Goal: Task Accomplishment & Management: Manage account settings

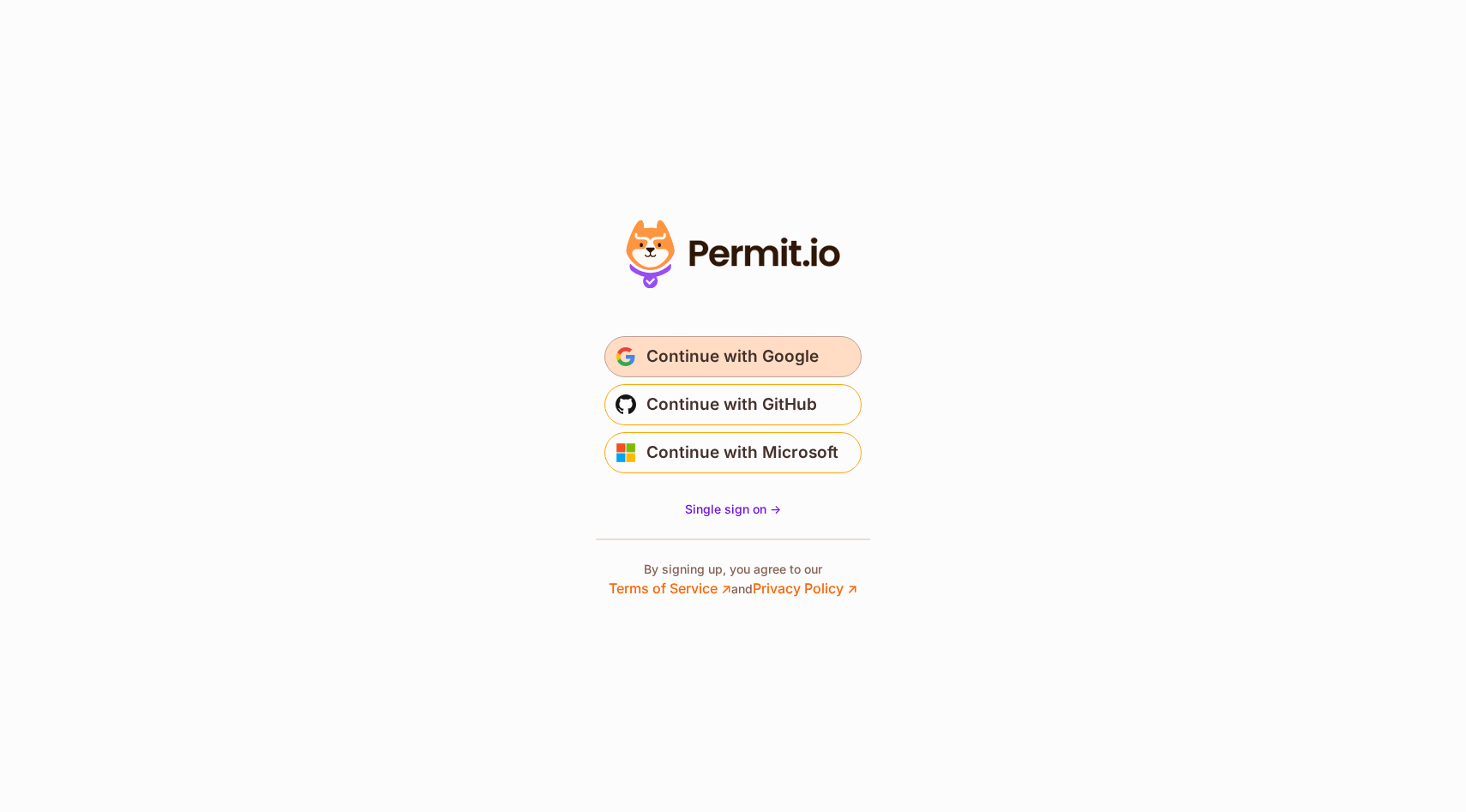
click at [710, 357] on span "Continue with Google" at bounding box center [732, 356] width 172 height 28
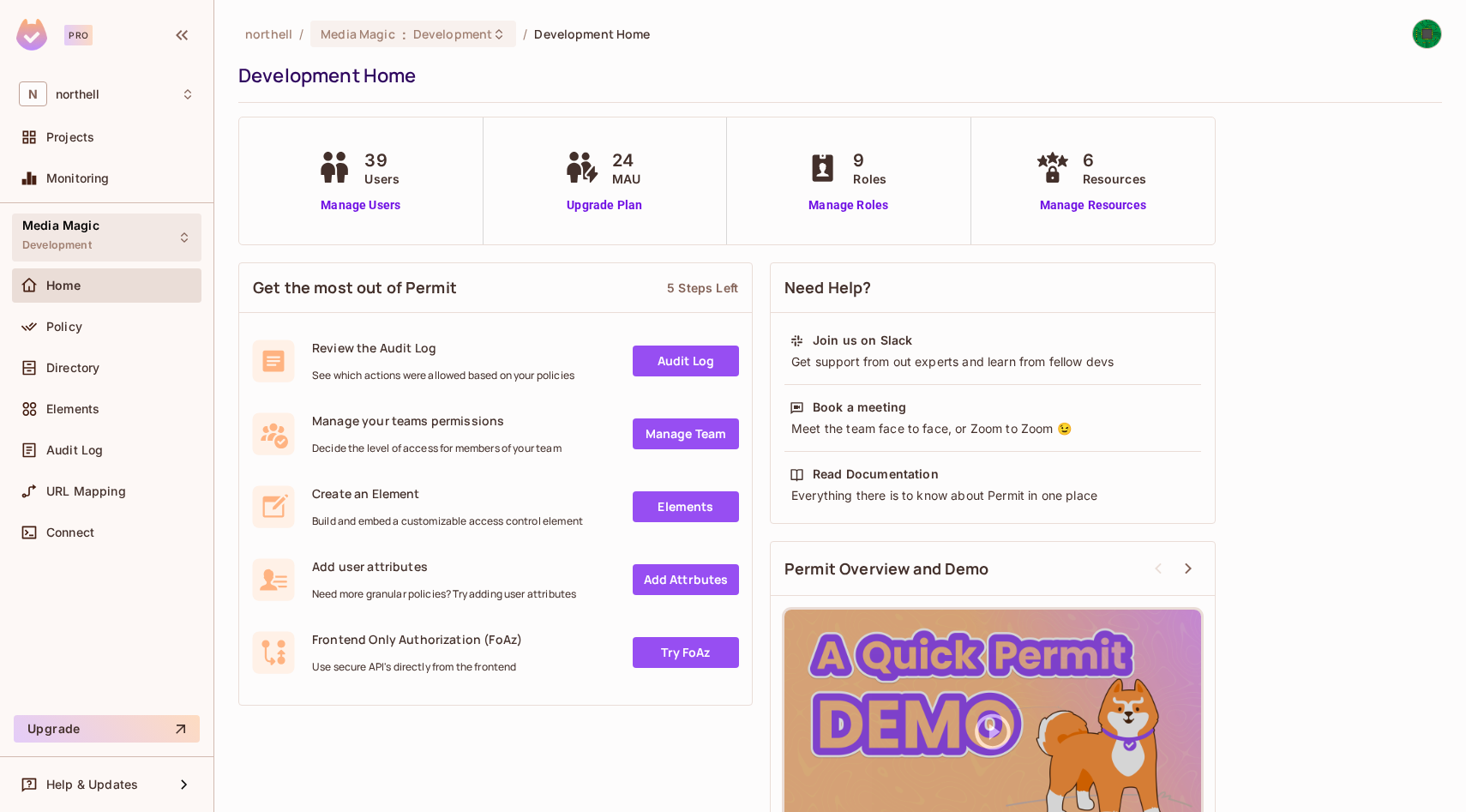
click at [138, 240] on div "Media Magic Development" at bounding box center [106, 236] width 189 height 47
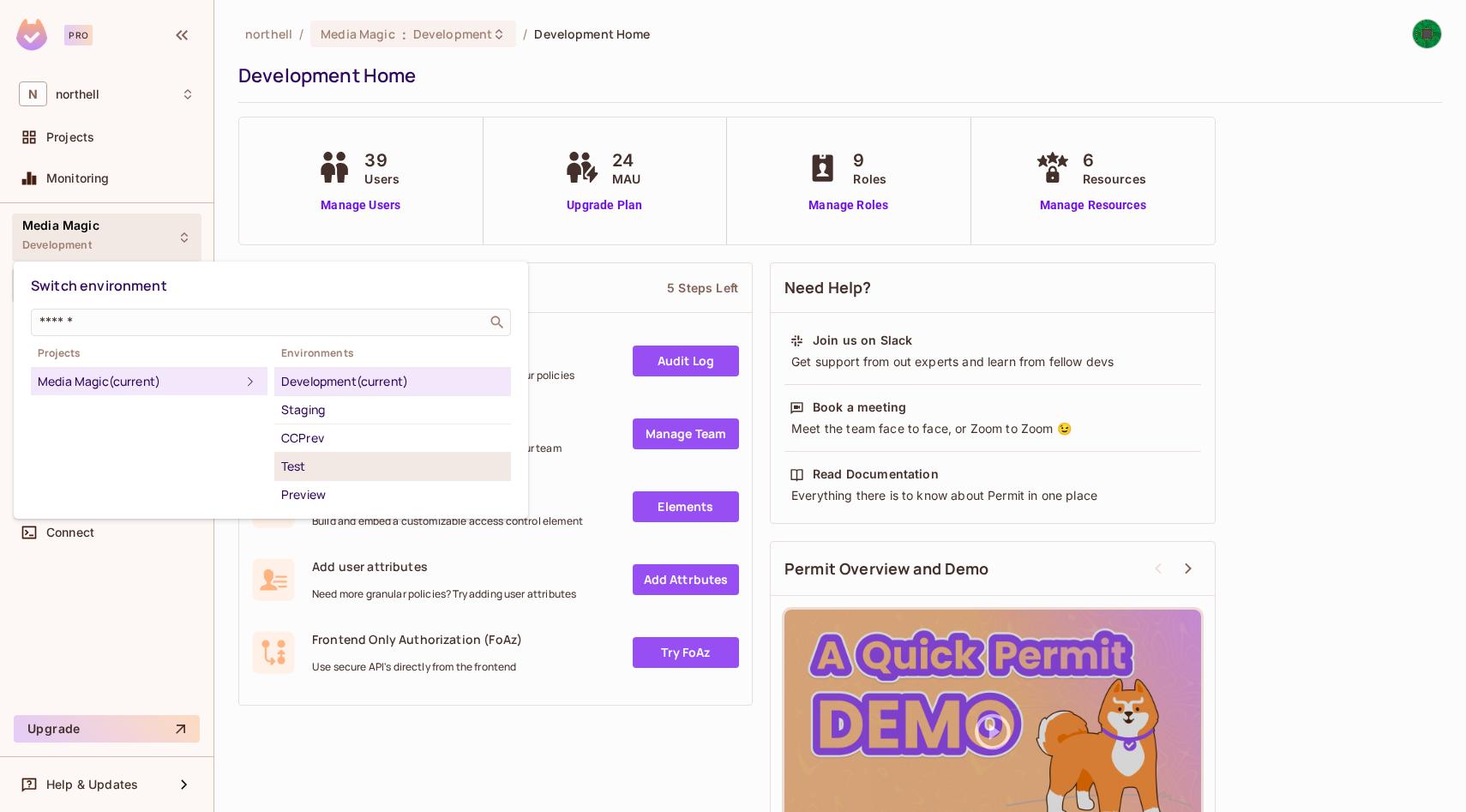
click at [332, 469] on div "Test" at bounding box center [392, 466] width 223 height 20
